Goal: Entertainment & Leisure: Browse casually

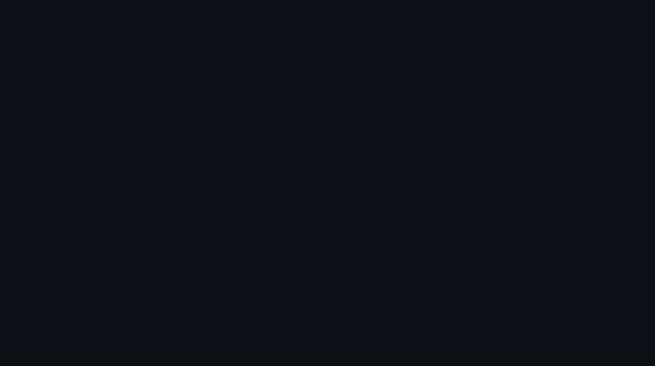
scroll to position [681, 0]
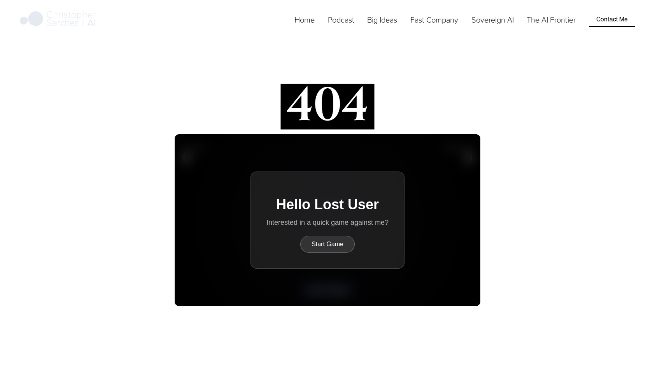
scroll to position [9, 0]
drag, startPoint x: 384, startPoint y: 197, endPoint x: 281, endPoint y: 211, distance: 103.3
click at [281, 211] on div "Hello Lost User Interested in a quick game against me? Start Game" at bounding box center [328, 219] width 154 height 97
drag, startPoint x: 281, startPoint y: 211, endPoint x: 400, endPoint y: 203, distance: 118.9
click at [400, 203] on div "Hello Lost User Interested in a quick game against me? Start Game" at bounding box center [328, 219] width 154 height 97
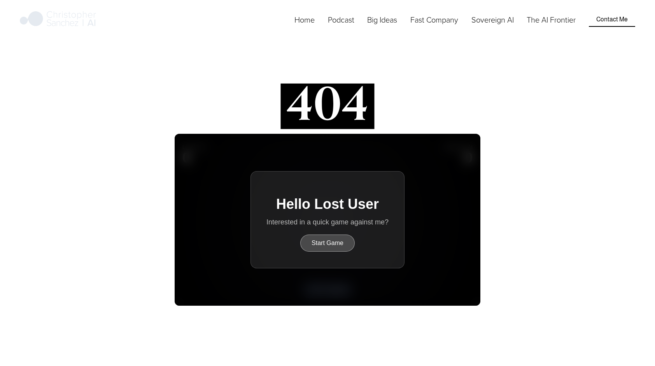
click at [325, 246] on button "Start Game" at bounding box center [327, 243] width 54 height 17
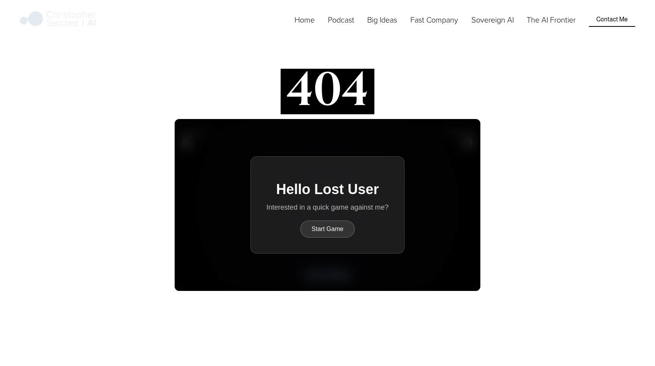
scroll to position [23, 0]
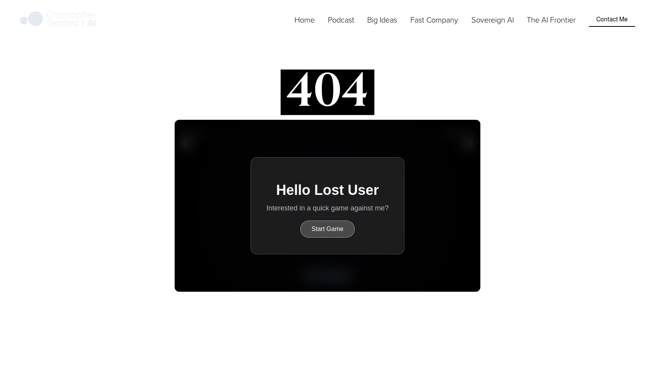
click at [333, 231] on button "Start Game" at bounding box center [327, 229] width 54 height 17
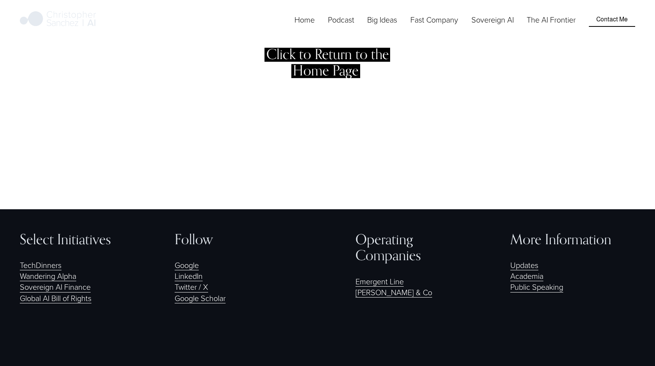
scroll to position [361, 0]
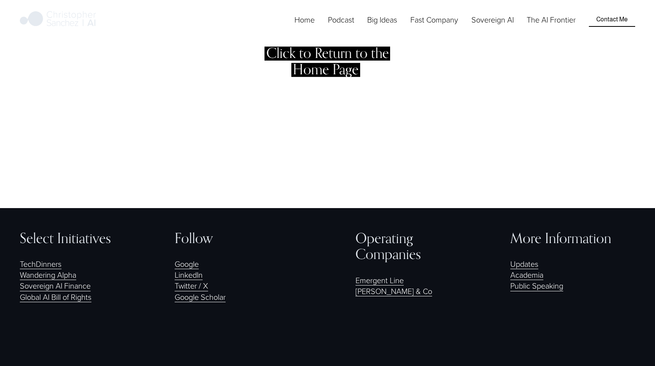
click at [336, 26] on link "Podcast" at bounding box center [341, 19] width 26 height 12
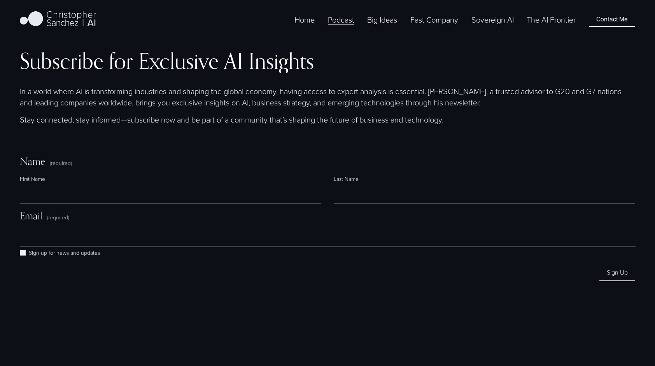
scroll to position [1523, 0]
